Goal: Task Accomplishment & Management: Manage account settings

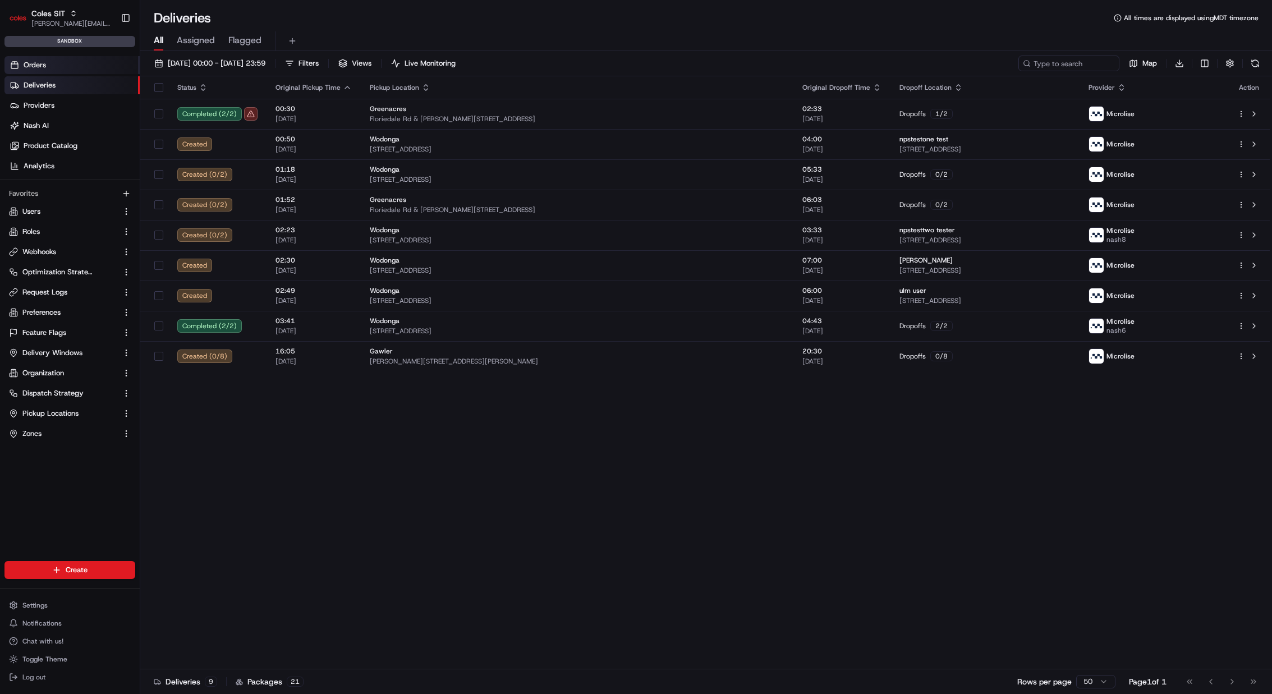
click at [80, 60] on link "Orders" at bounding box center [71, 65] width 135 height 18
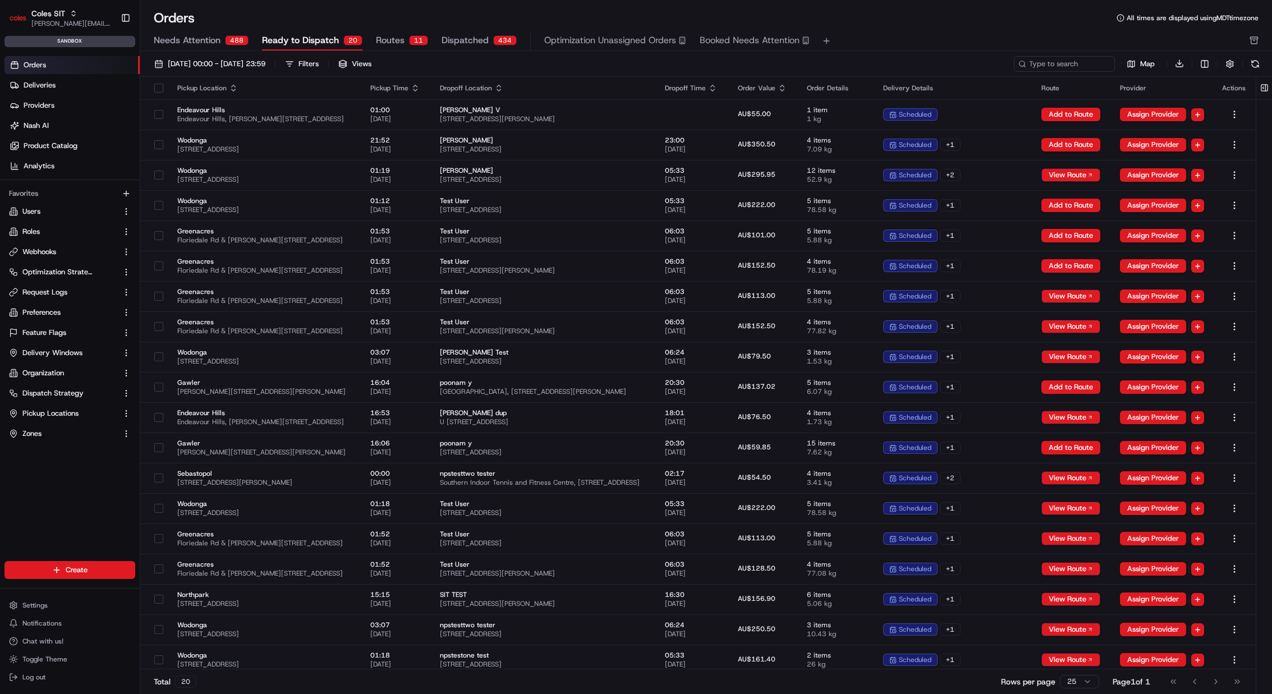
click at [396, 42] on span "Routes" at bounding box center [390, 40] width 29 height 13
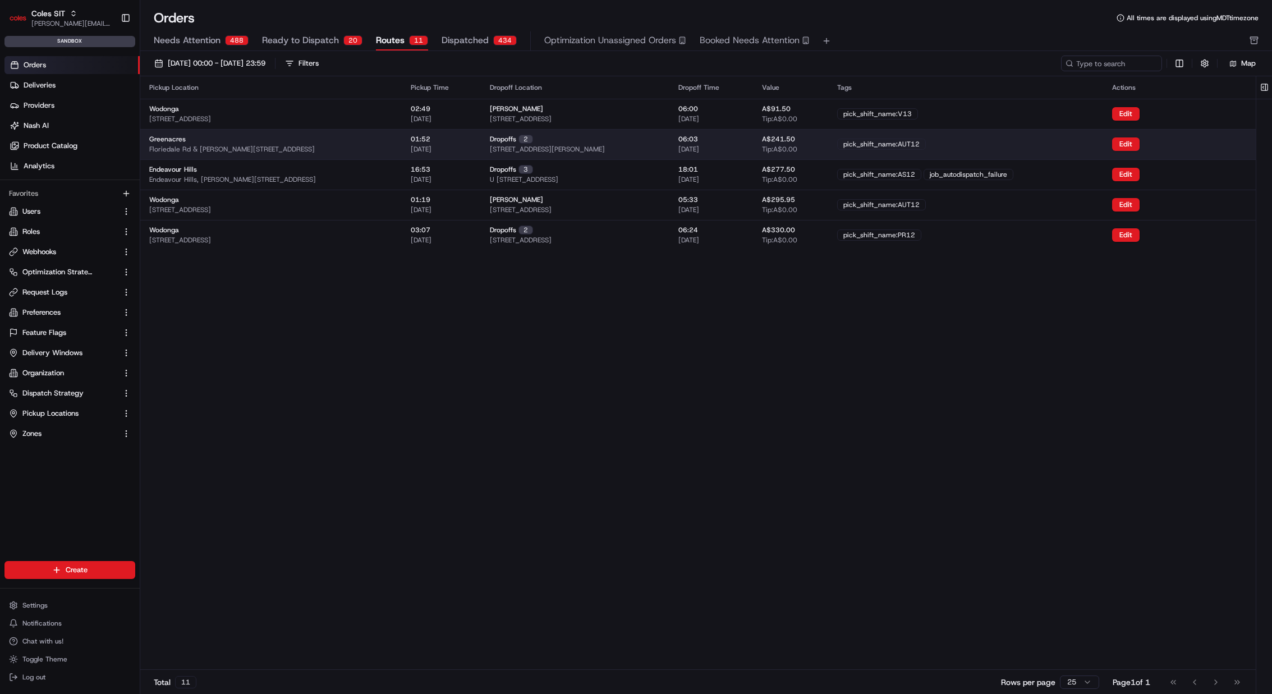
click at [314, 145] on span "Floriedale Rd & [PERSON_NAME][STREET_ADDRESS]" at bounding box center [232, 149] width 166 height 9
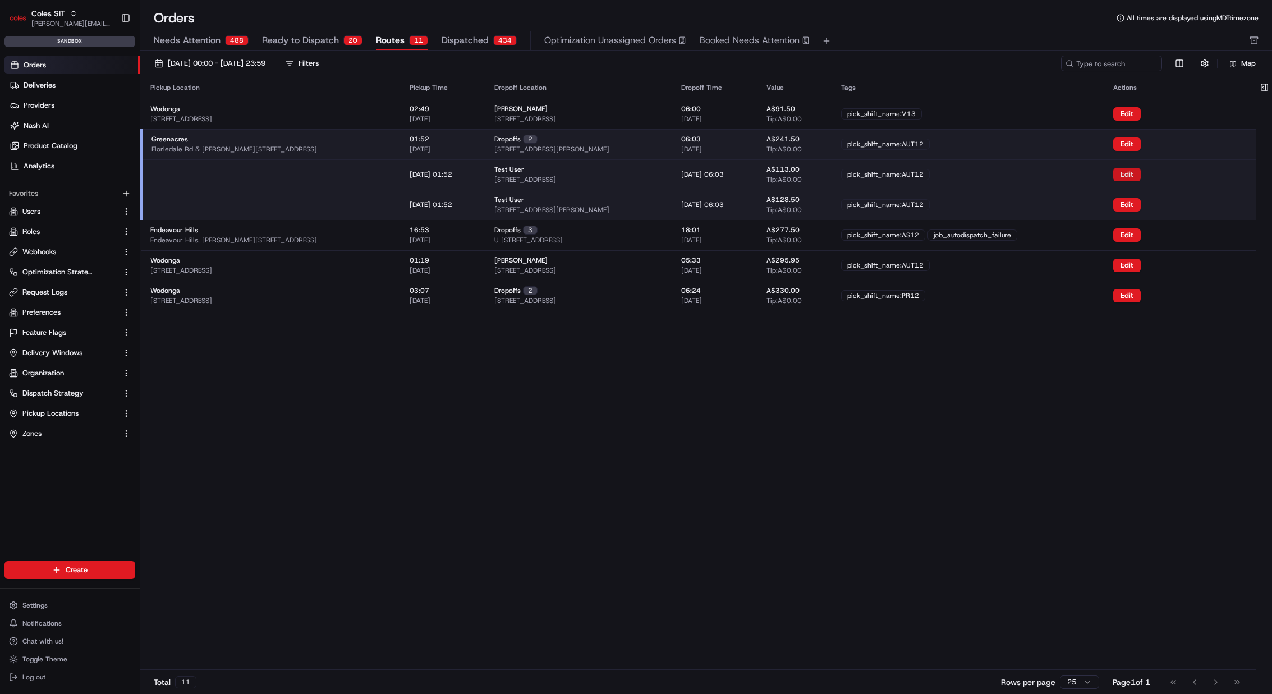
click at [1141, 176] on button "Edit" at bounding box center [1126, 174] width 27 height 13
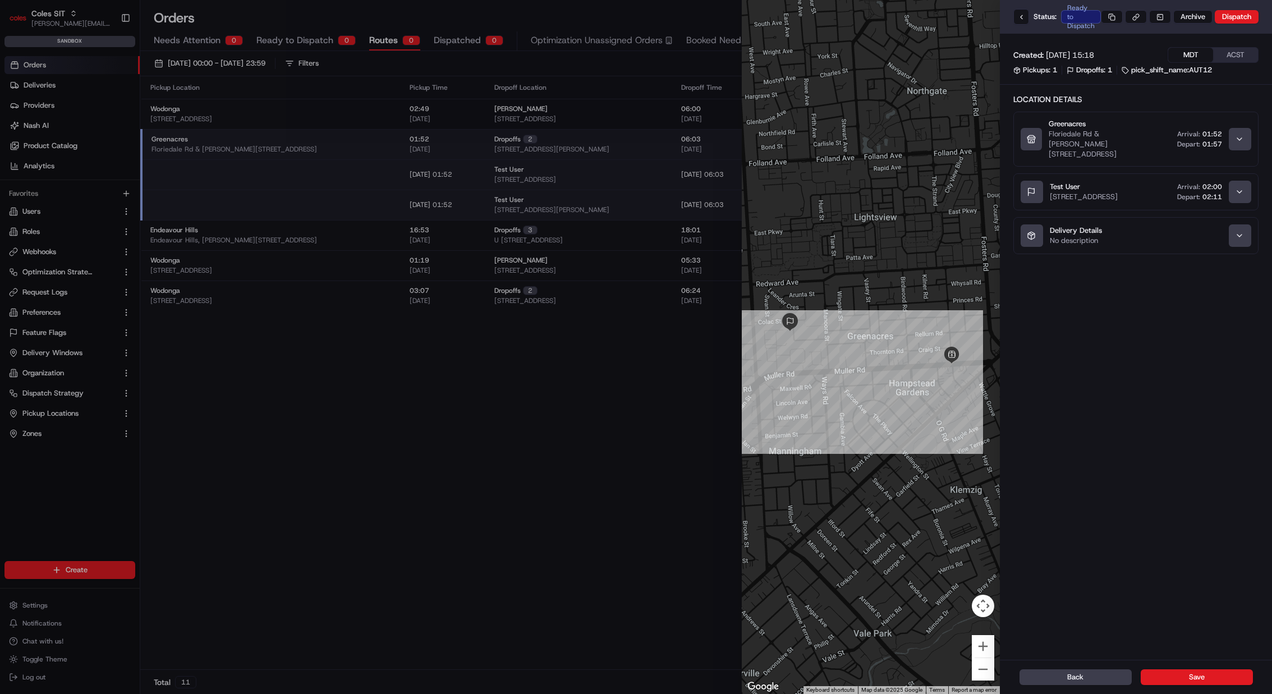
click at [1075, 10] on div "Ready to Dispatch" at bounding box center [1081, 16] width 40 height 13
copy div "Ready to Dispatch"
click at [1050, 99] on h2 "Location Details" at bounding box center [1135, 99] width 245 height 11
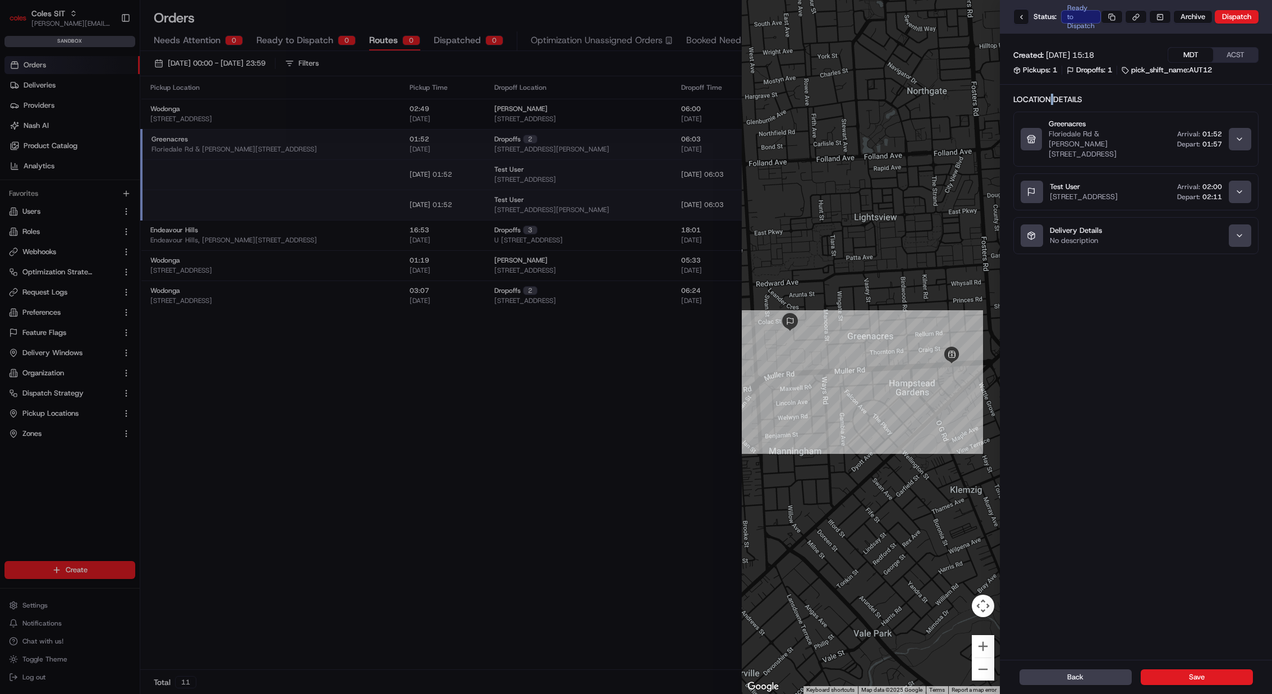
click at [1050, 99] on h2 "Location Details" at bounding box center [1135, 99] width 245 height 11
copy div "Location Details"
click at [38, 639] on div at bounding box center [636, 347] width 1272 height 694
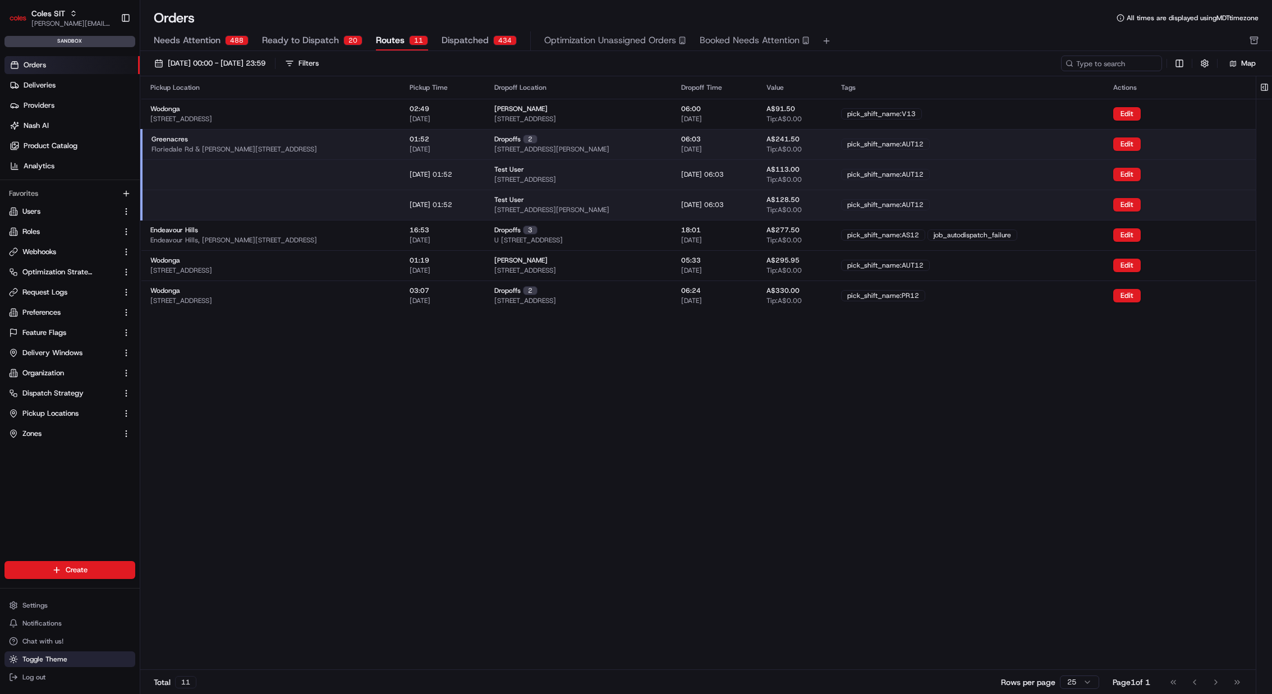
click at [38, 656] on span "Toggle Theme" at bounding box center [44, 659] width 45 height 9
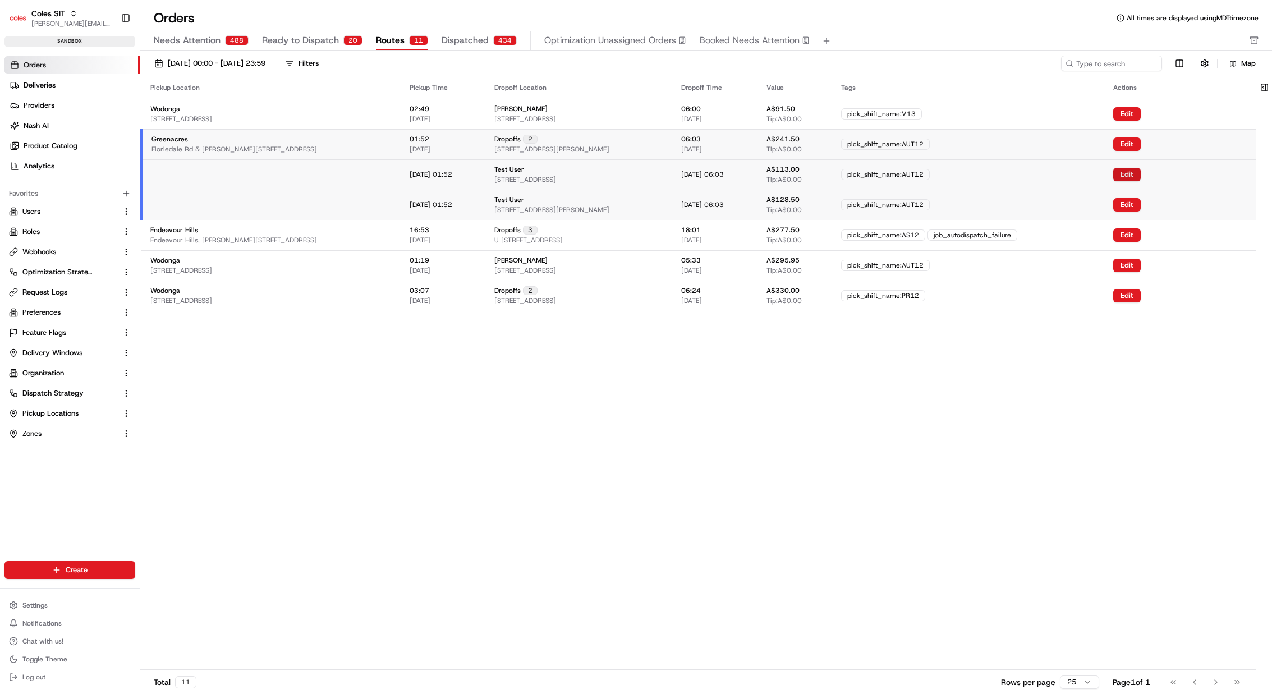
click at [1141, 177] on button "Edit" at bounding box center [1126, 174] width 27 height 13
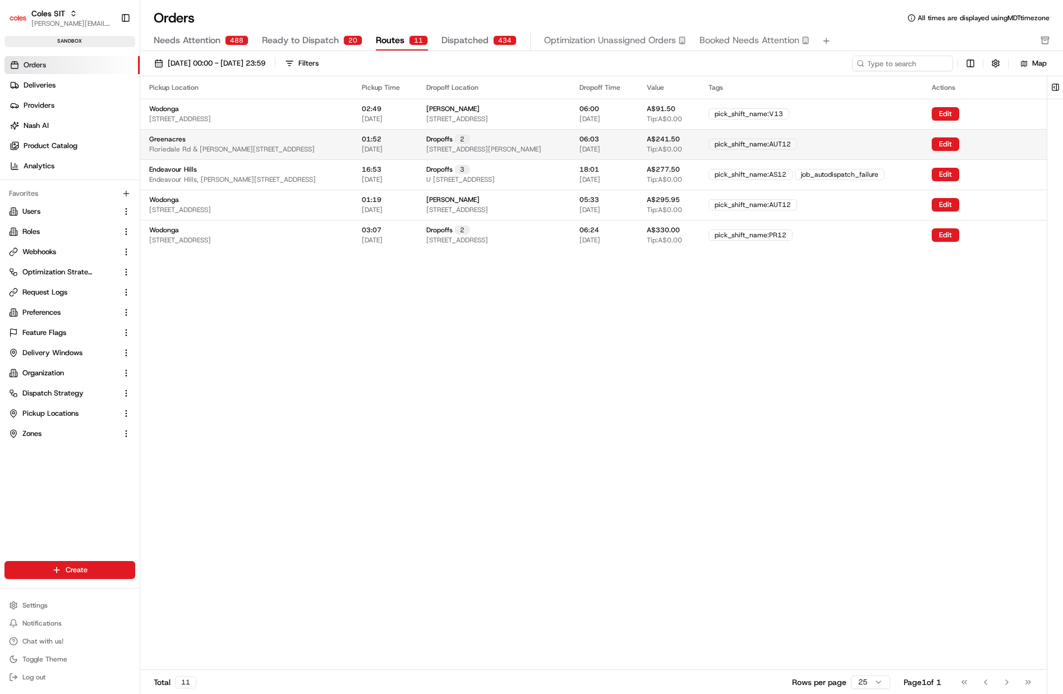
click at [892, 148] on div "pick_shift_name:AUT12" at bounding box center [811, 144] width 205 height 11
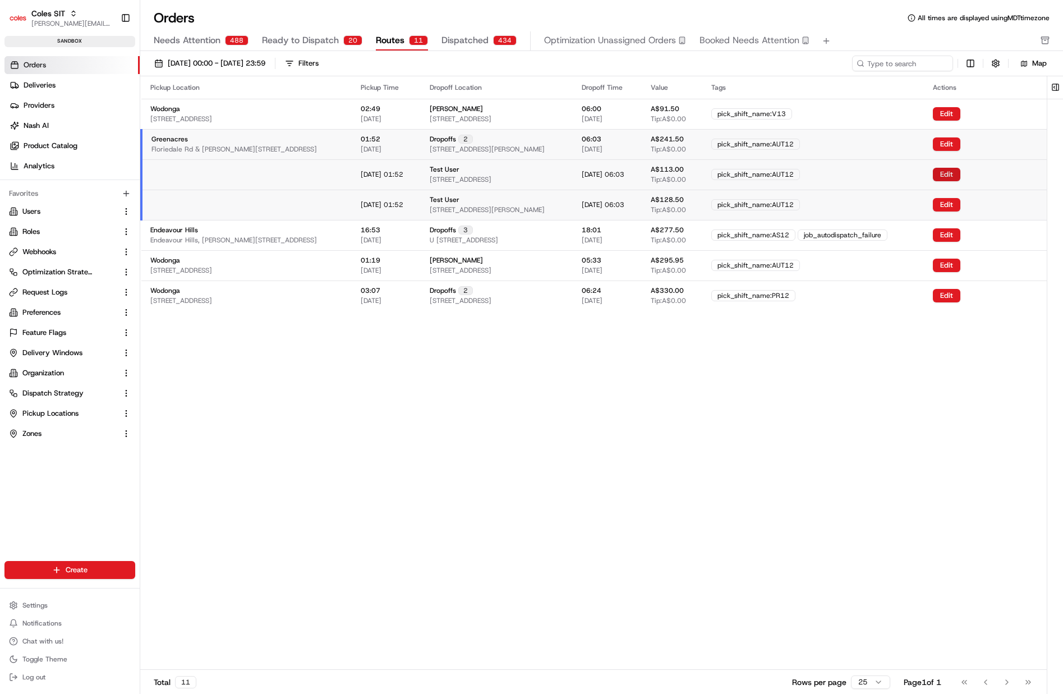
click at [960, 176] on button "Edit" at bounding box center [946, 174] width 27 height 13
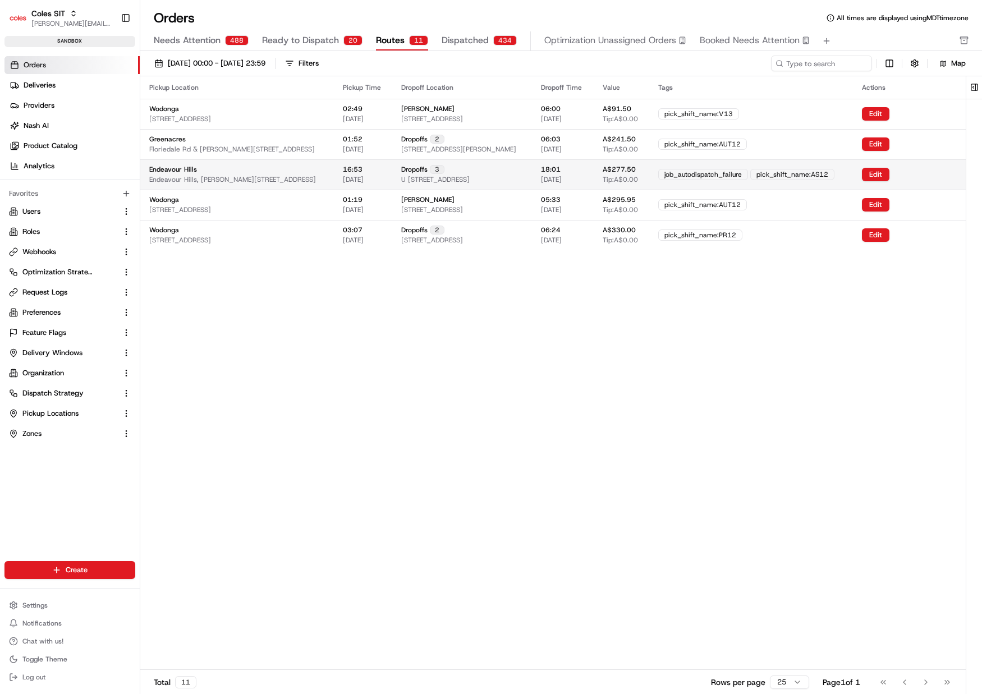
click at [834, 170] on div "pick_shift_name:AS12" at bounding box center [792, 174] width 84 height 11
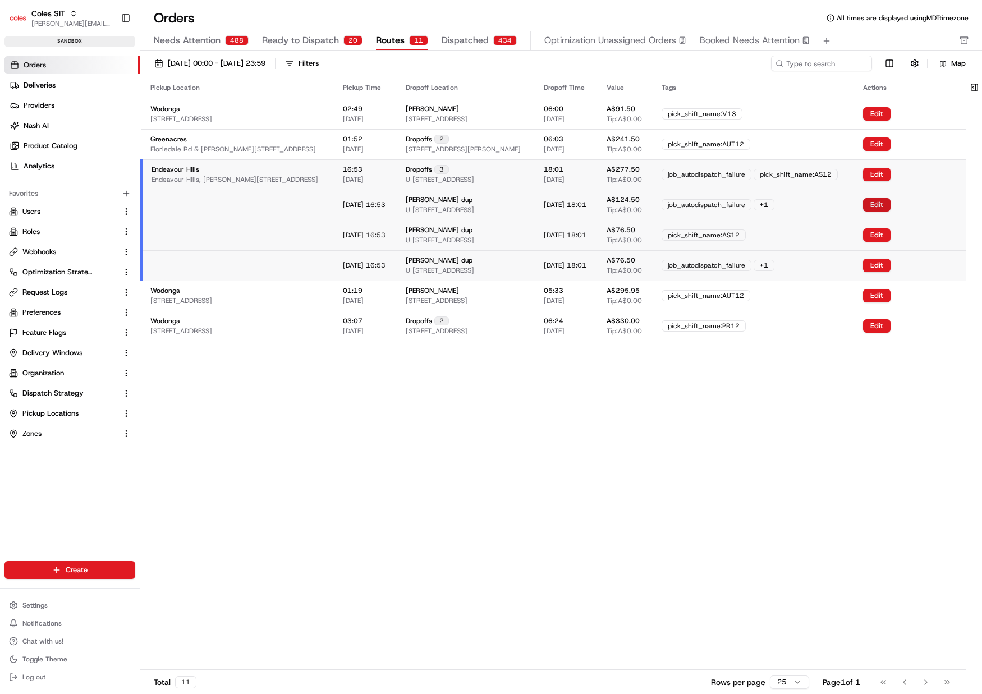
click at [890, 205] on button "Edit" at bounding box center [876, 204] width 27 height 13
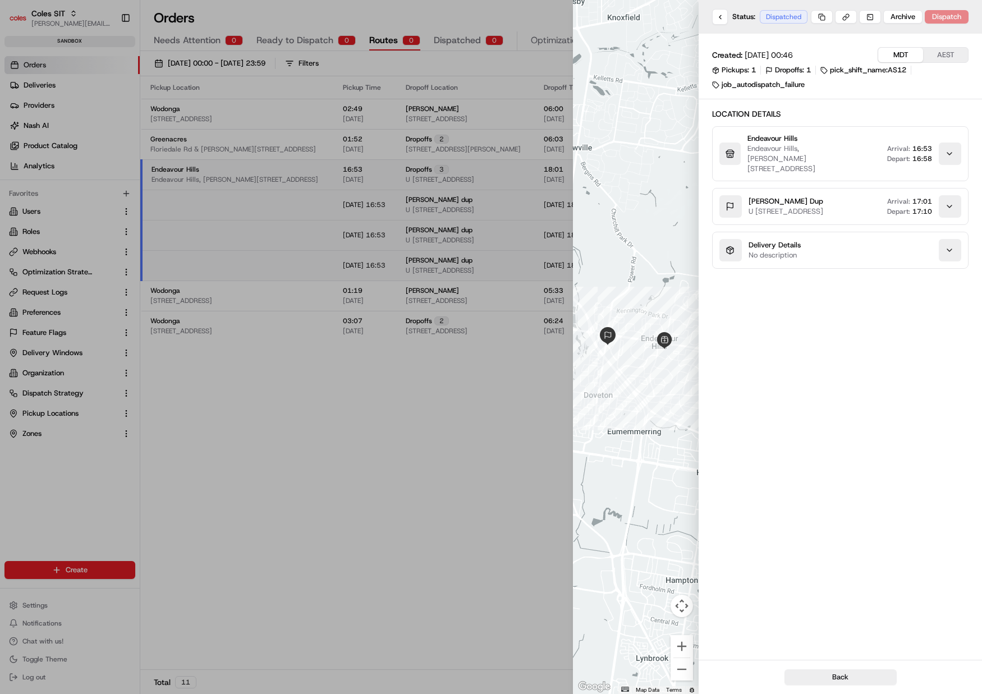
click at [465, 330] on div at bounding box center [491, 347] width 982 height 694
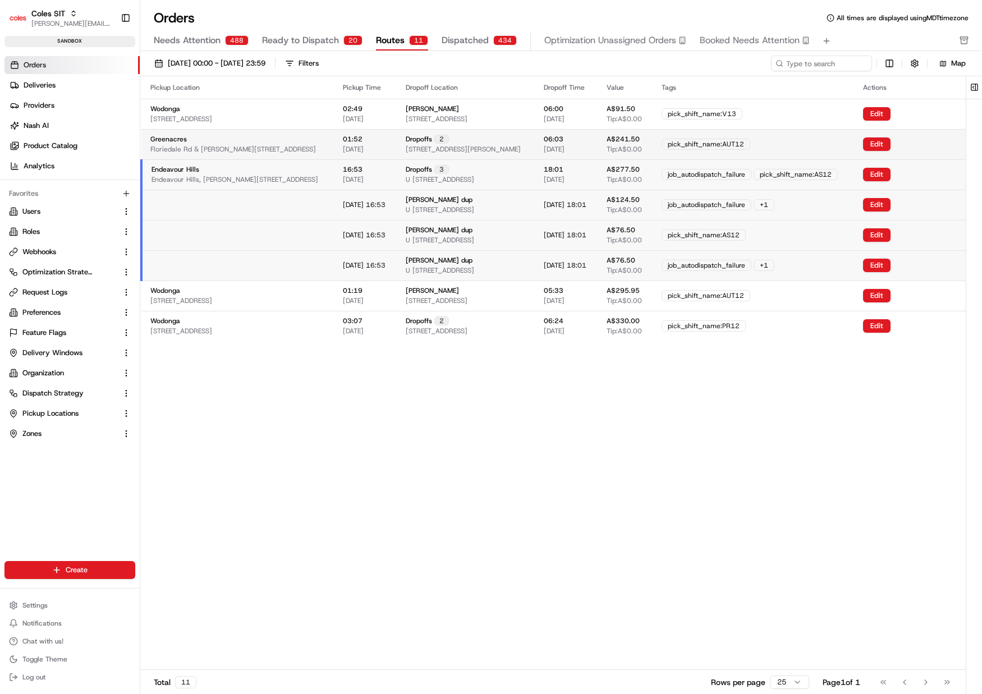
click at [845, 143] on div "pick_shift_name:AUT12" at bounding box center [752, 144] width 183 height 11
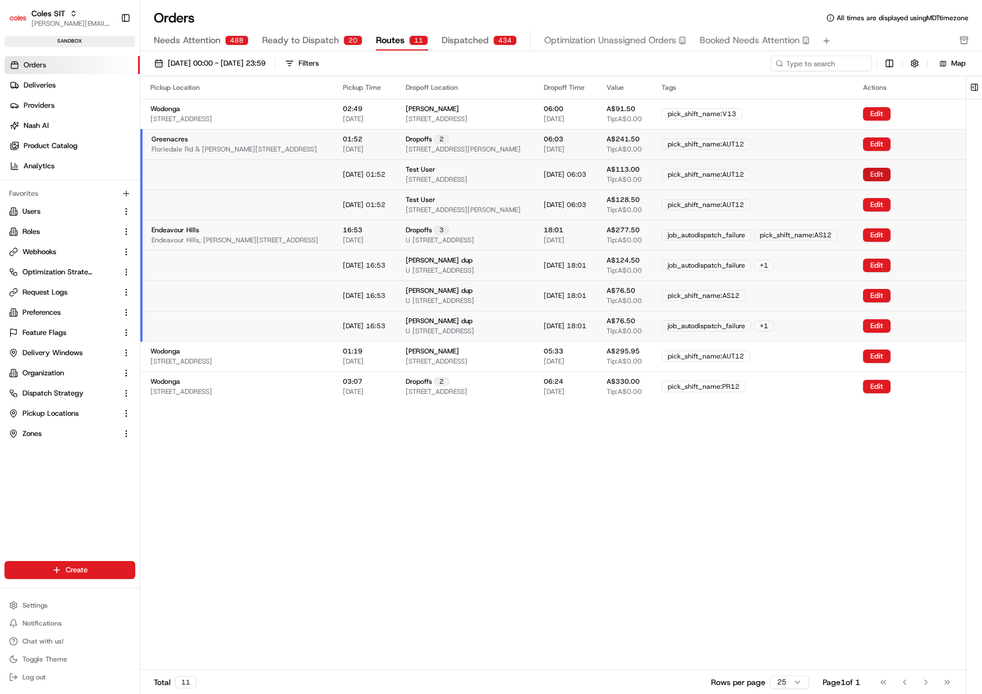
click at [890, 172] on button "Edit" at bounding box center [876, 174] width 27 height 13
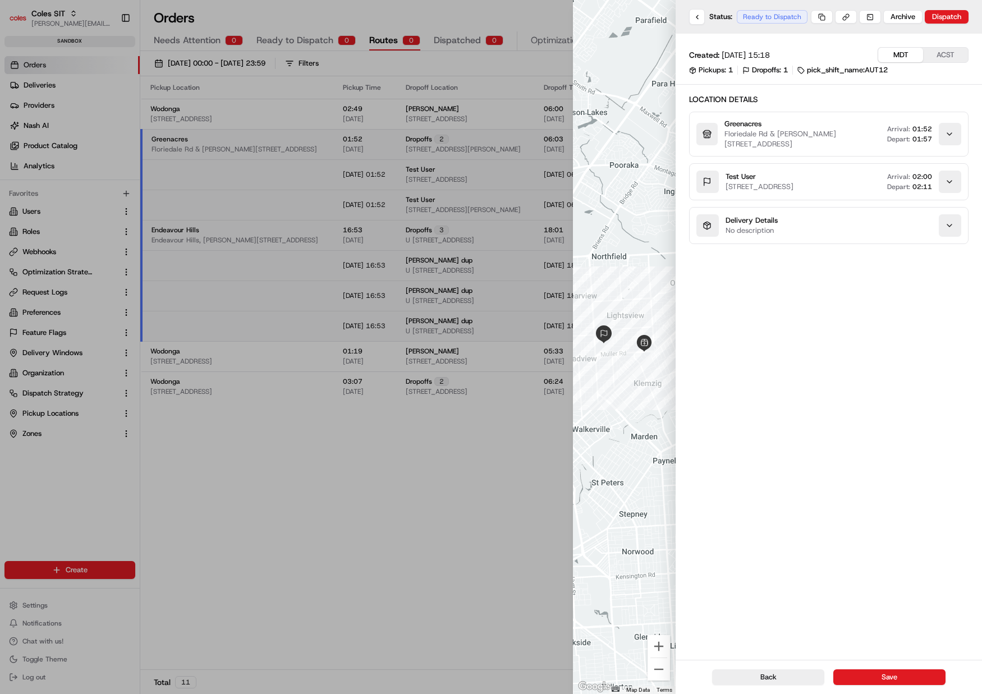
click at [882, 343] on div "Created: [DATE] 15:18 MDT ACST Pickups: 1 Dropoffs: 1 pick_shift_name:AUT12 Loc…" at bounding box center [828, 347] width 306 height 626
